Goal: Task Accomplishment & Management: Manage account settings

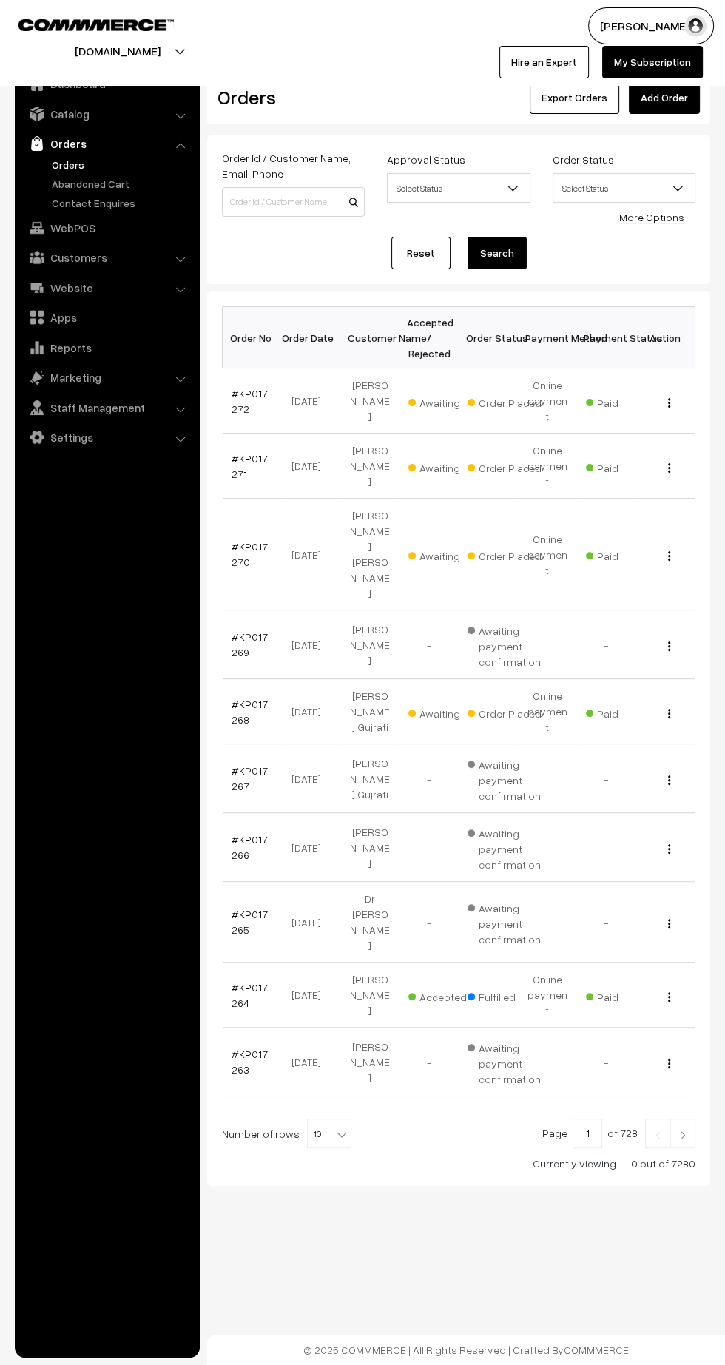
click at [236, 399] on link "#KP017272" at bounding box center [250, 401] width 36 height 28
click at [248, 452] on link "#KP017271" at bounding box center [250, 466] width 36 height 28
click at [236, 540] on link "#KP017270" at bounding box center [250, 554] width 36 height 28
click at [247, 698] on link "#KP017268" at bounding box center [250, 712] width 36 height 28
